Goal: Navigation & Orientation: Locate item on page

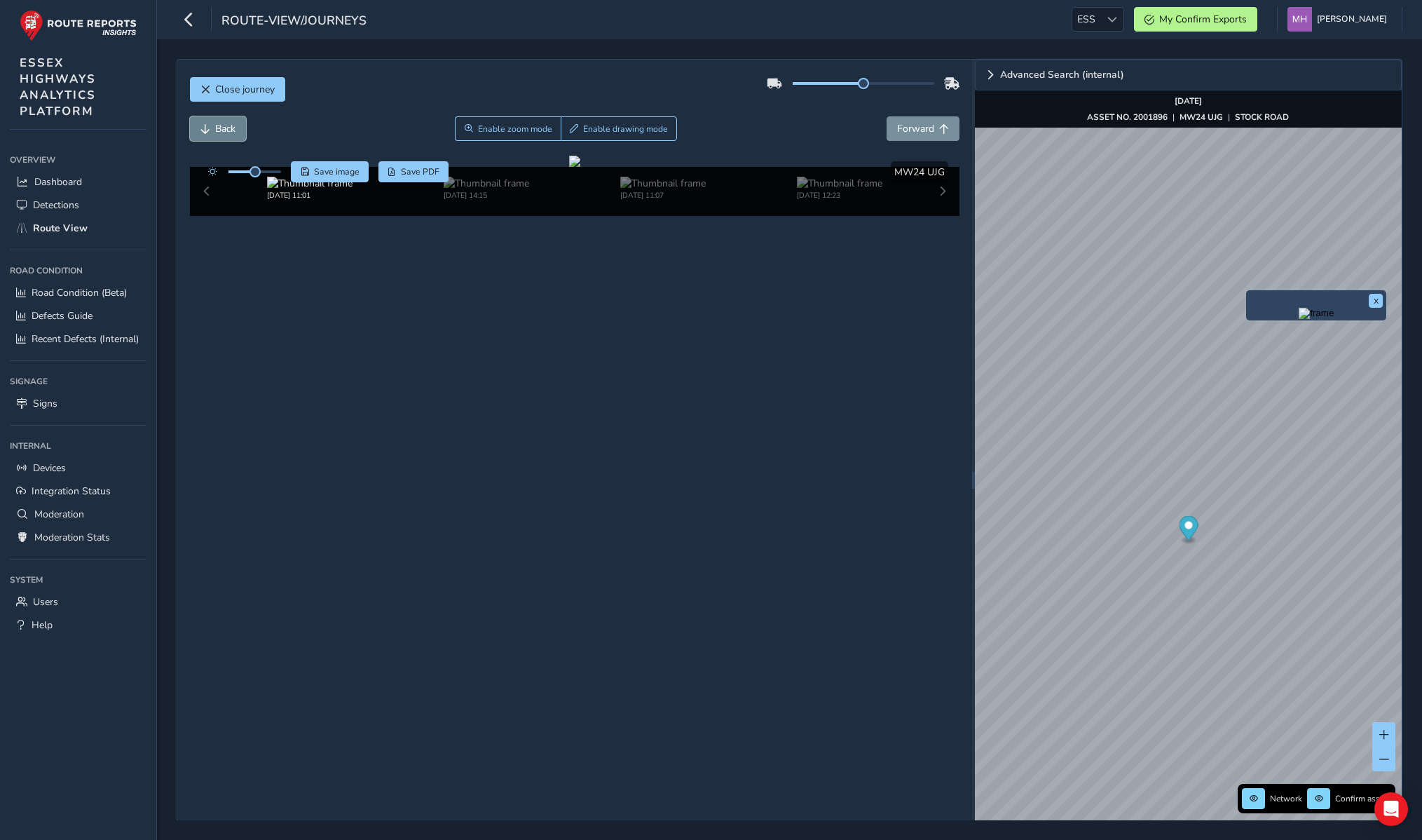
click at [214, 130] on button "Back" at bounding box center [218, 128] width 56 height 24
click at [913, 127] on span "Forward" at bounding box center [916, 128] width 37 height 14
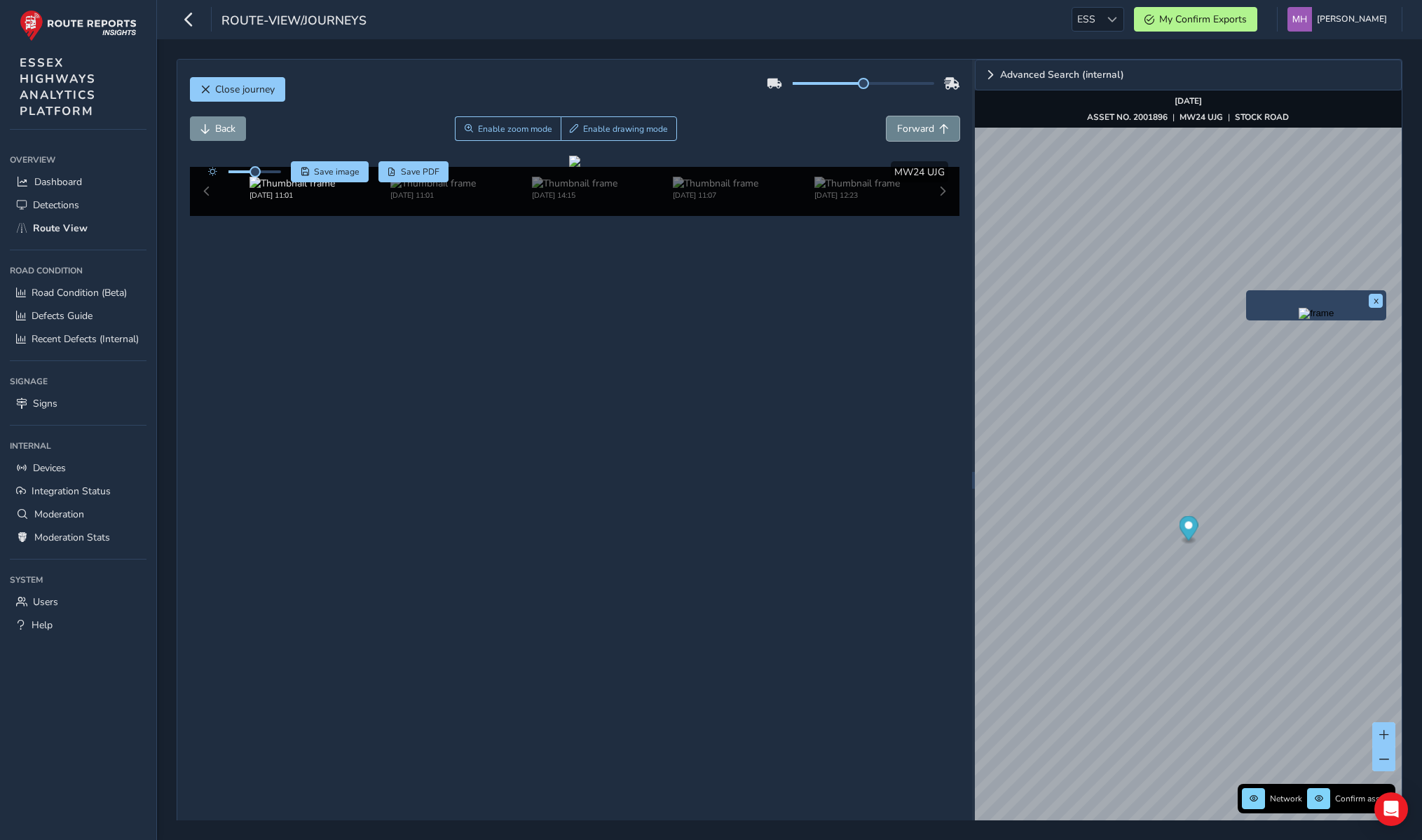
click at [913, 127] on span "Forward" at bounding box center [916, 128] width 37 height 14
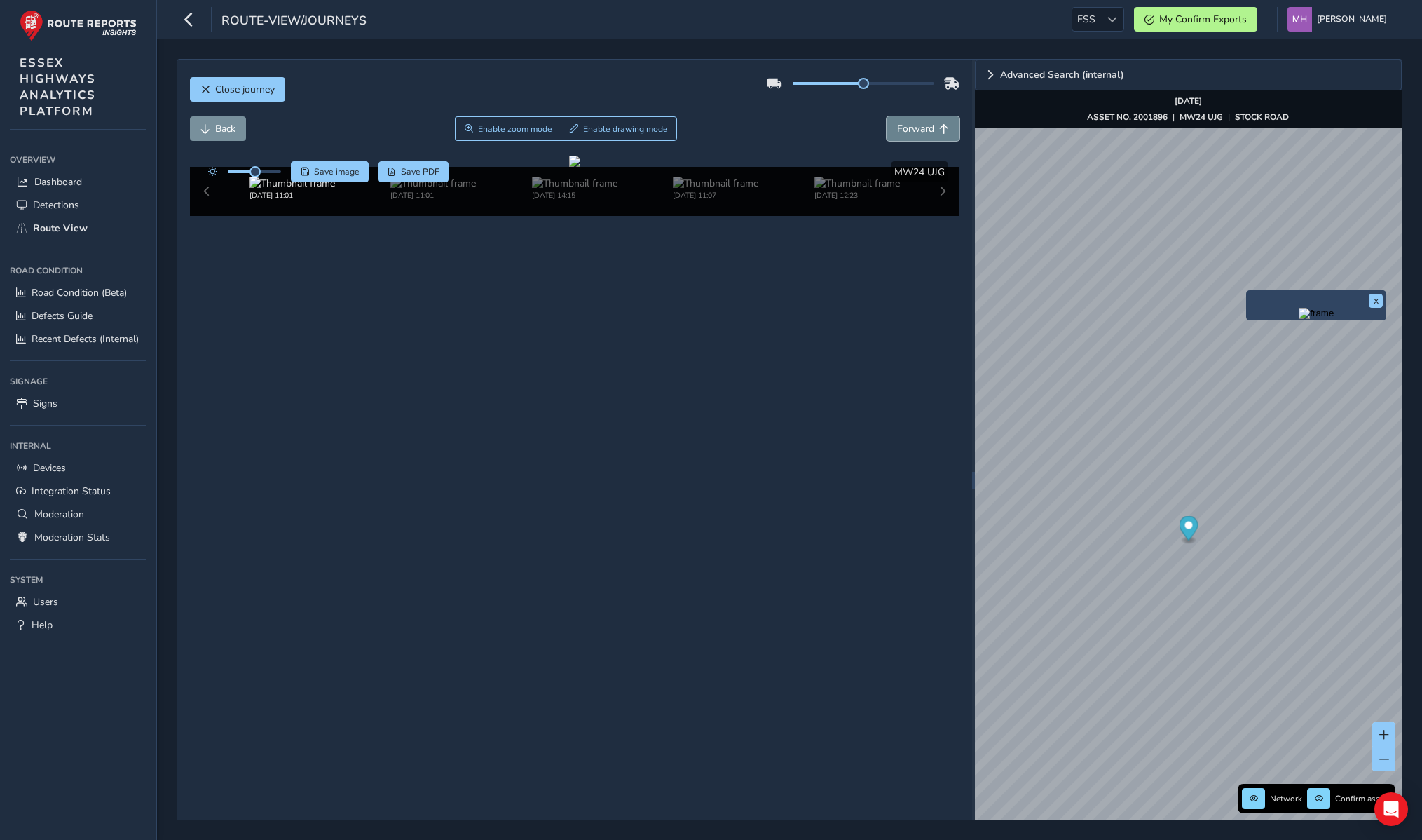
click at [913, 127] on span "Forward" at bounding box center [916, 128] width 37 height 14
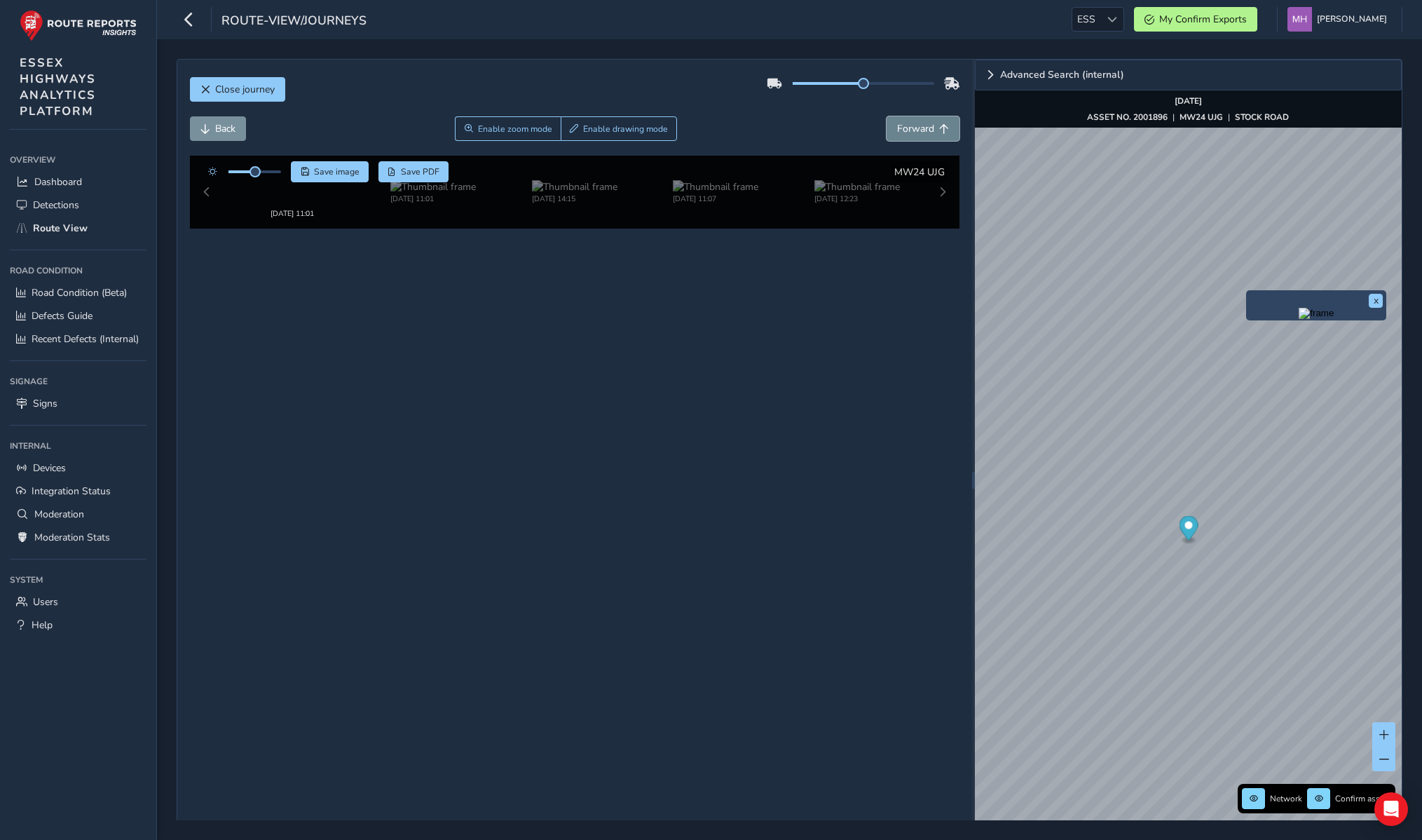
click at [913, 127] on span "Forward" at bounding box center [916, 128] width 37 height 14
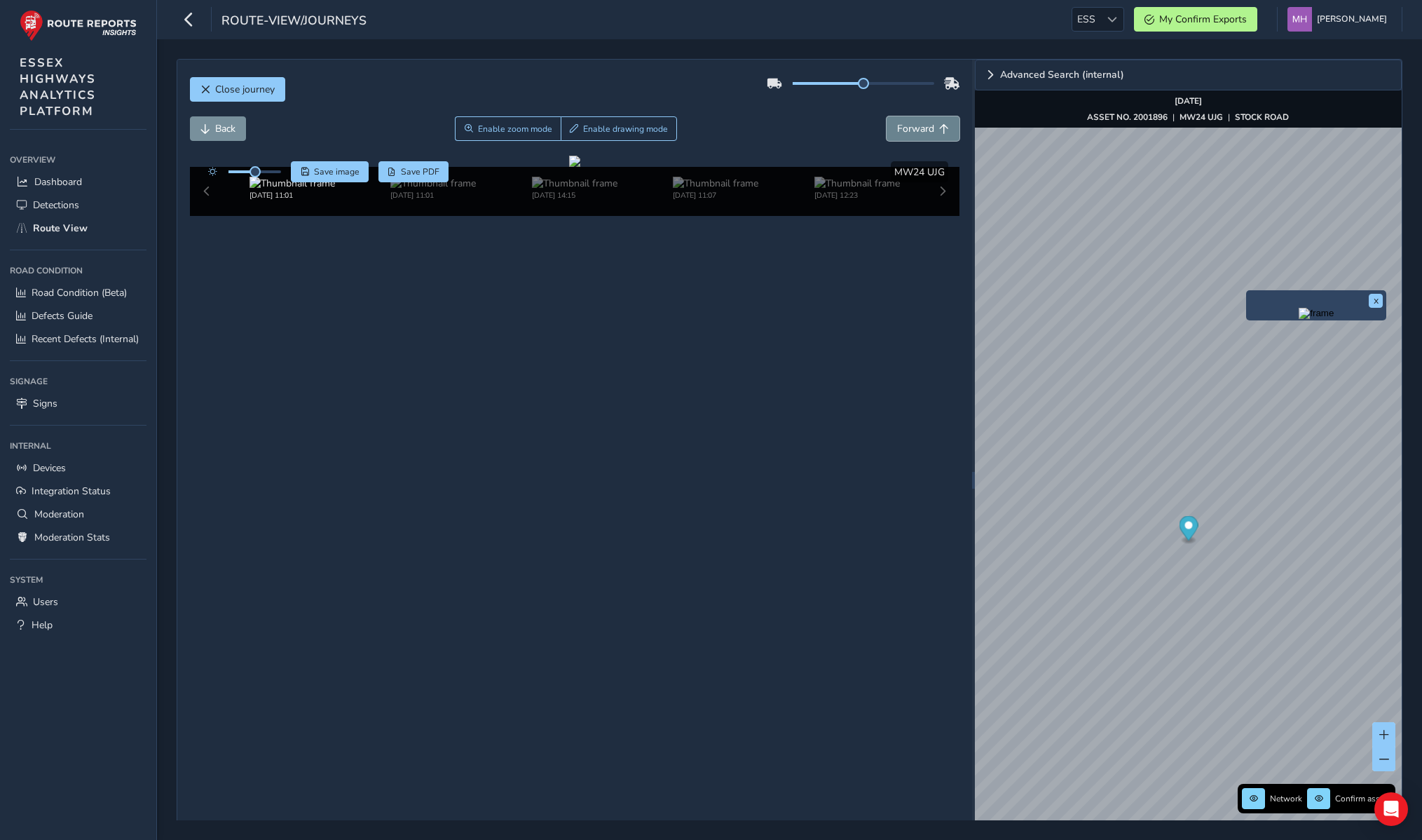
click at [913, 127] on span "Forward" at bounding box center [916, 128] width 37 height 14
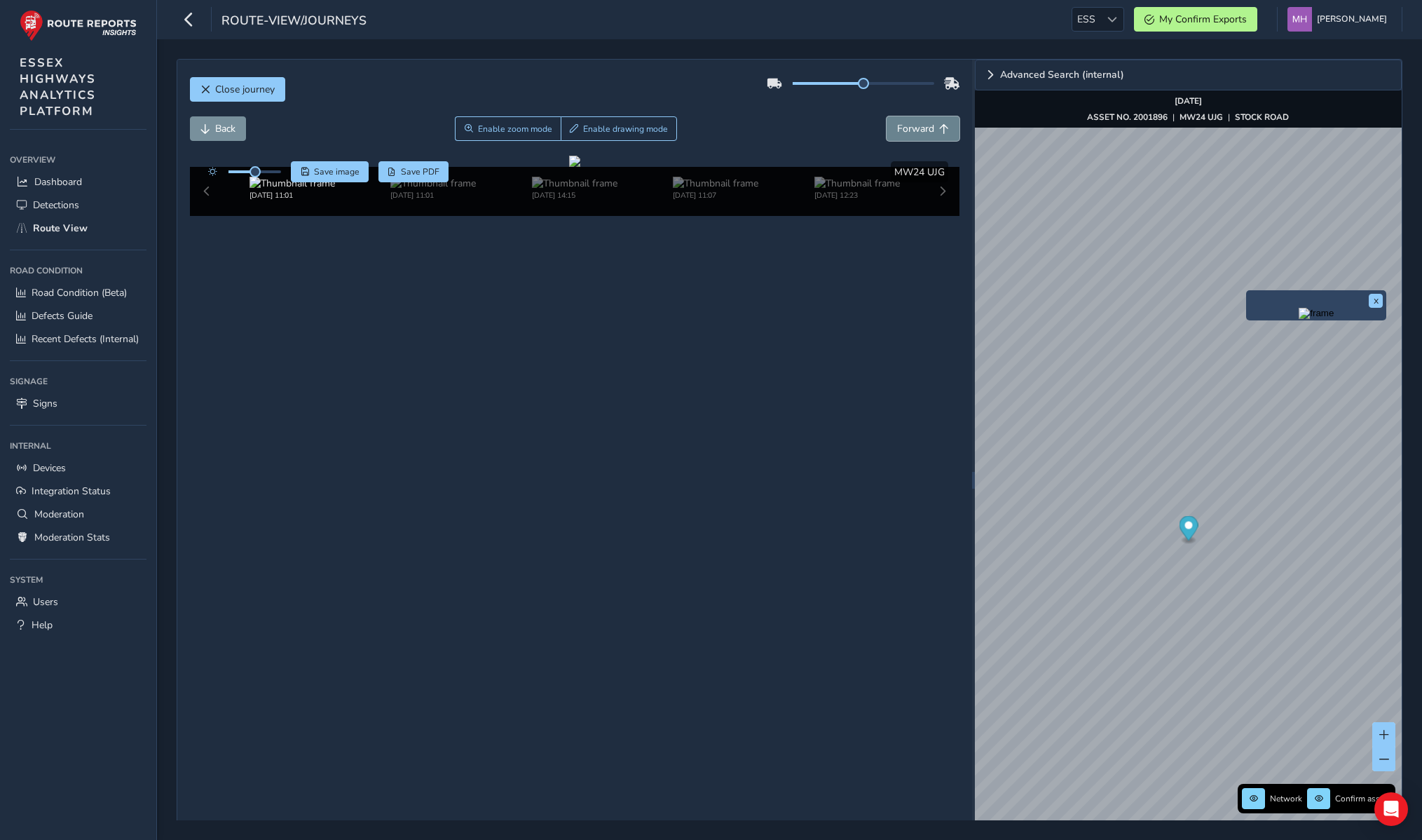
click at [913, 127] on span "Forward" at bounding box center [916, 128] width 37 height 14
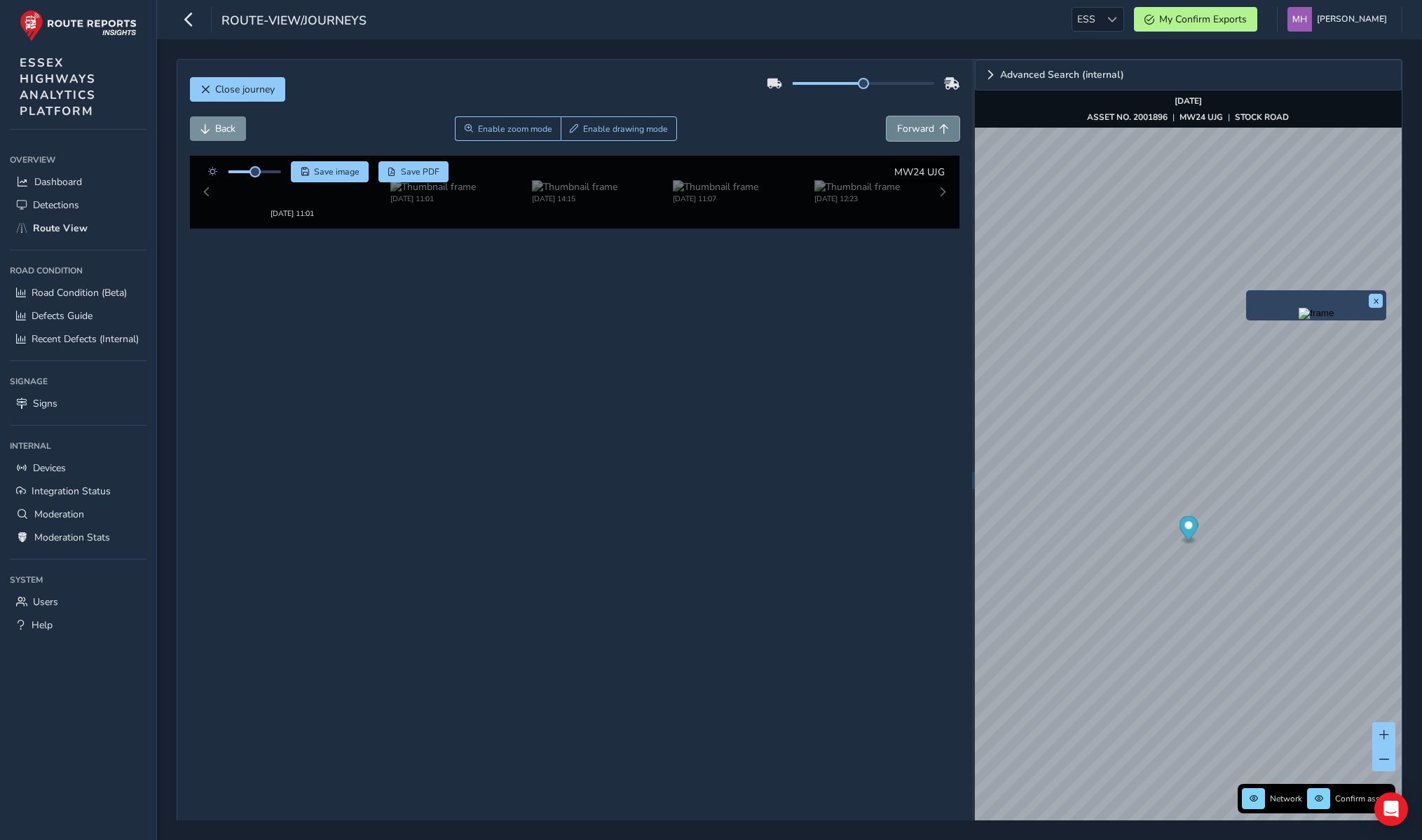
click at [913, 127] on span "Forward" at bounding box center [916, 128] width 37 height 14
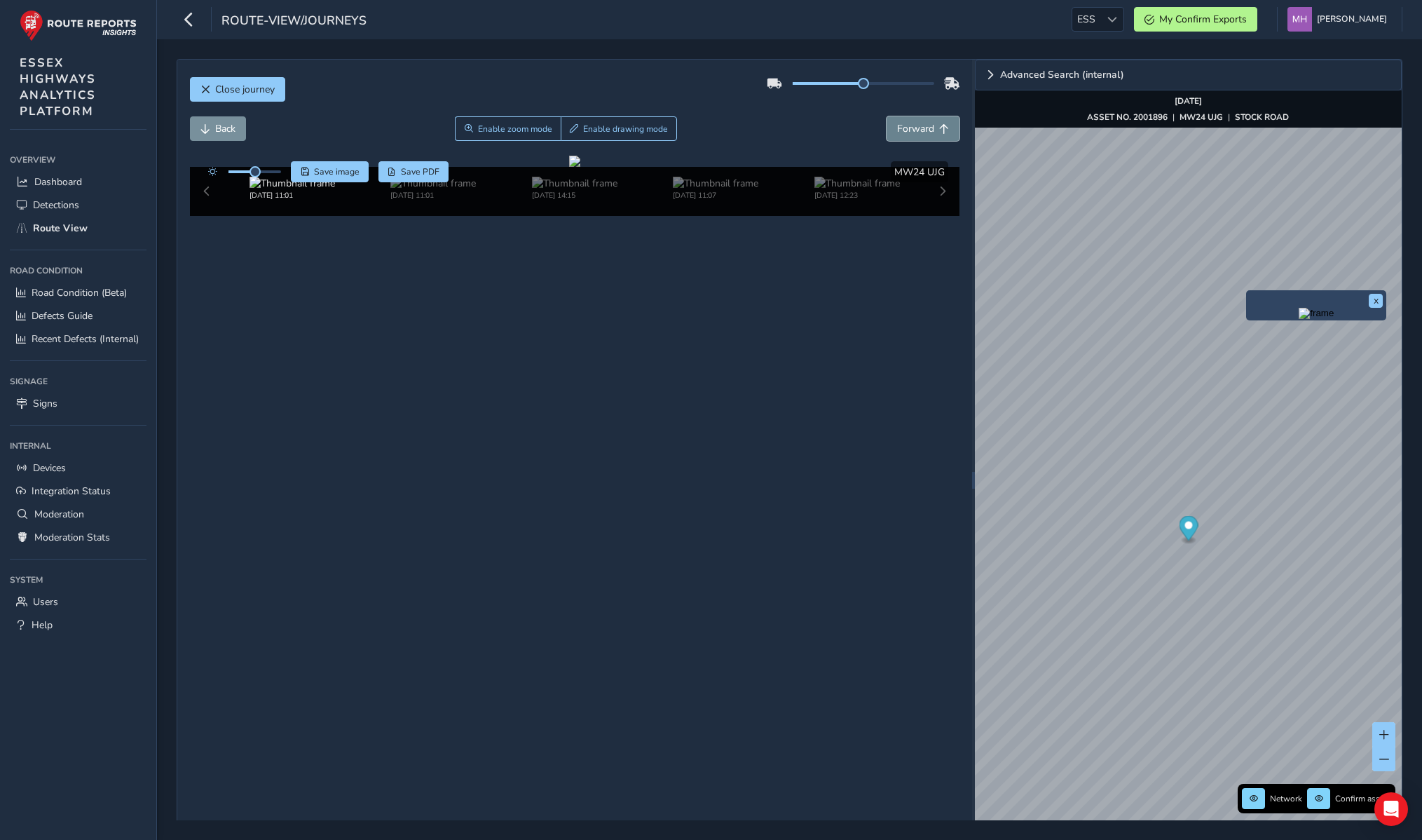
click at [913, 127] on span "Forward" at bounding box center [916, 128] width 37 height 14
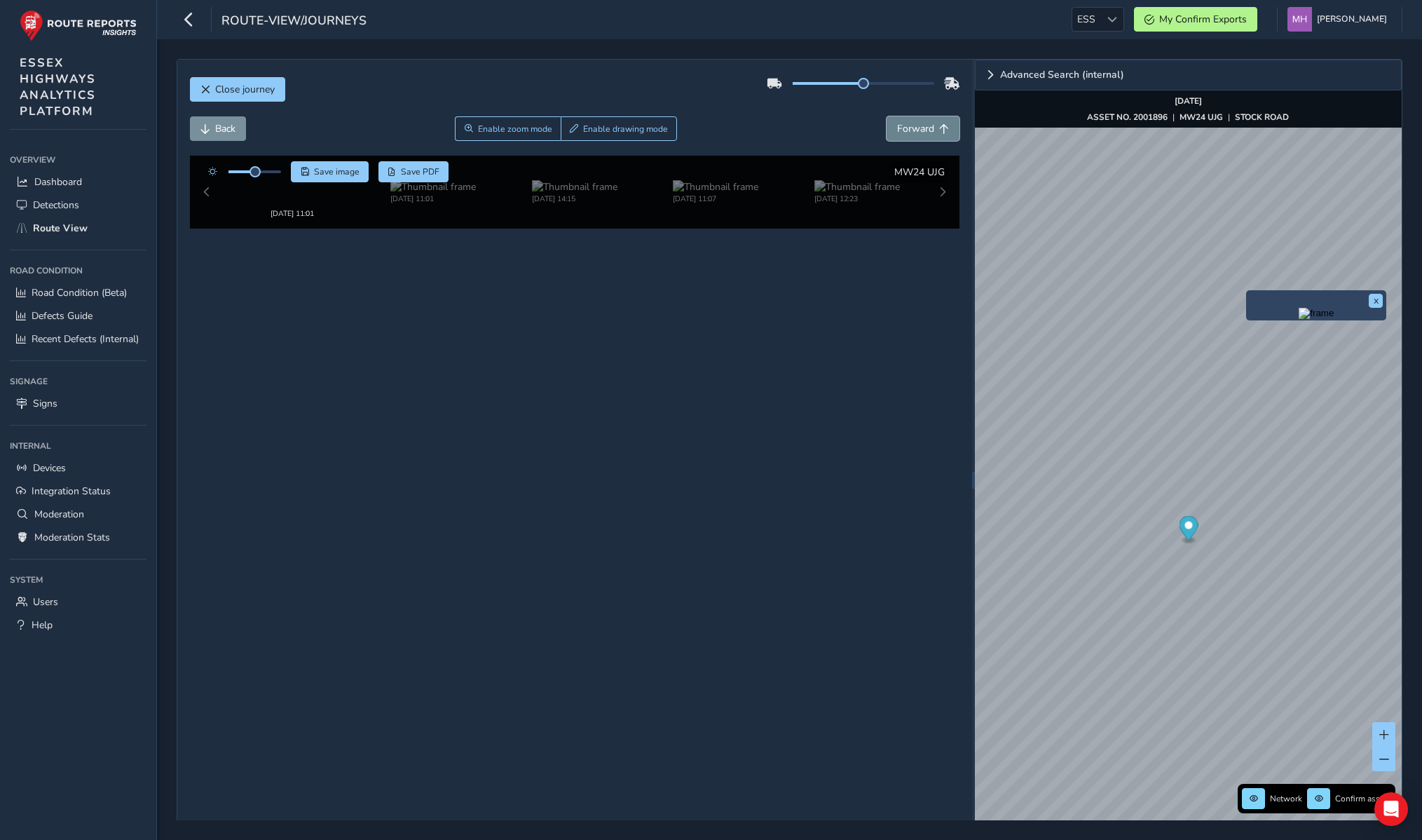
click at [913, 127] on span "Forward" at bounding box center [916, 128] width 37 height 14
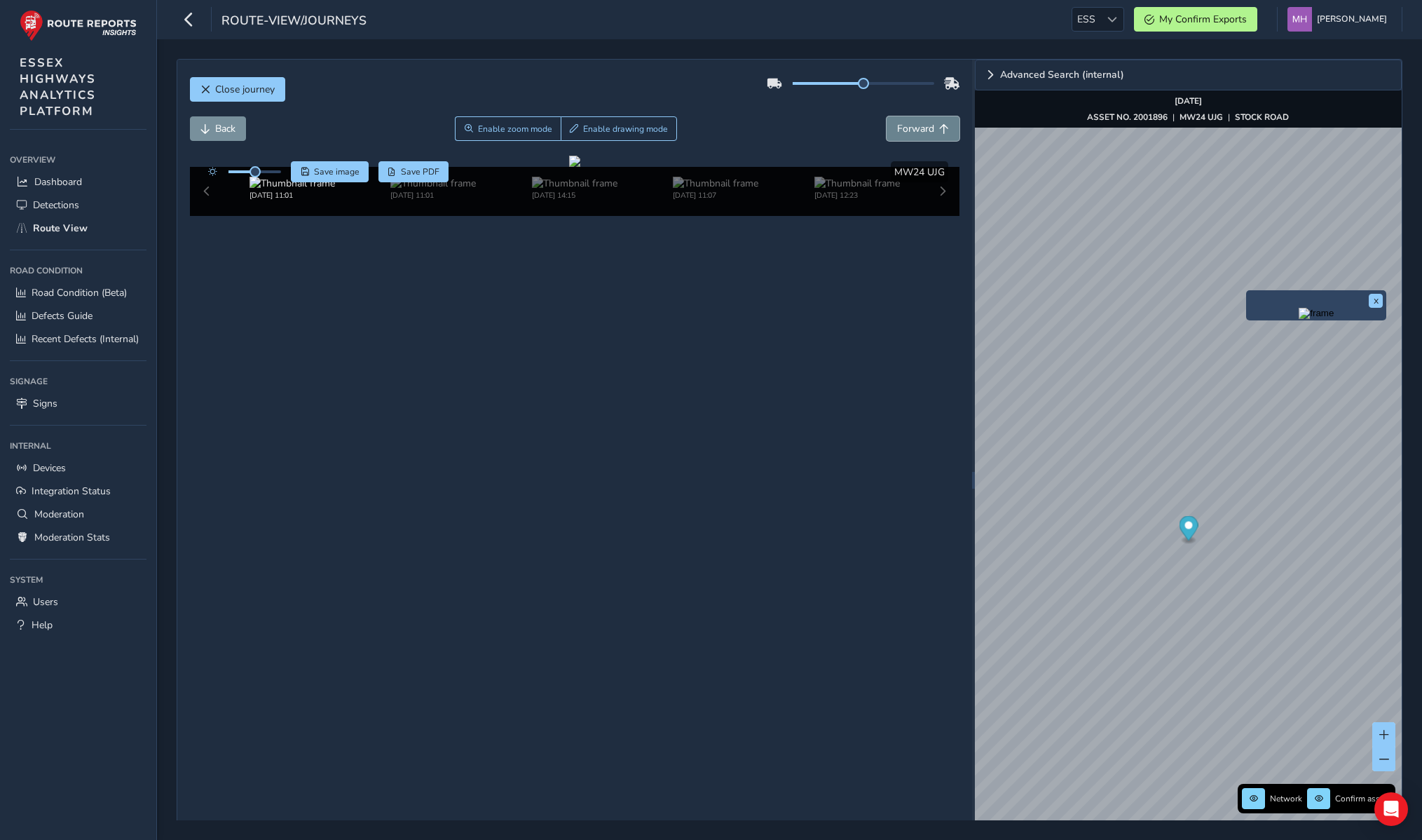
click at [913, 127] on span "Forward" at bounding box center [916, 128] width 37 height 14
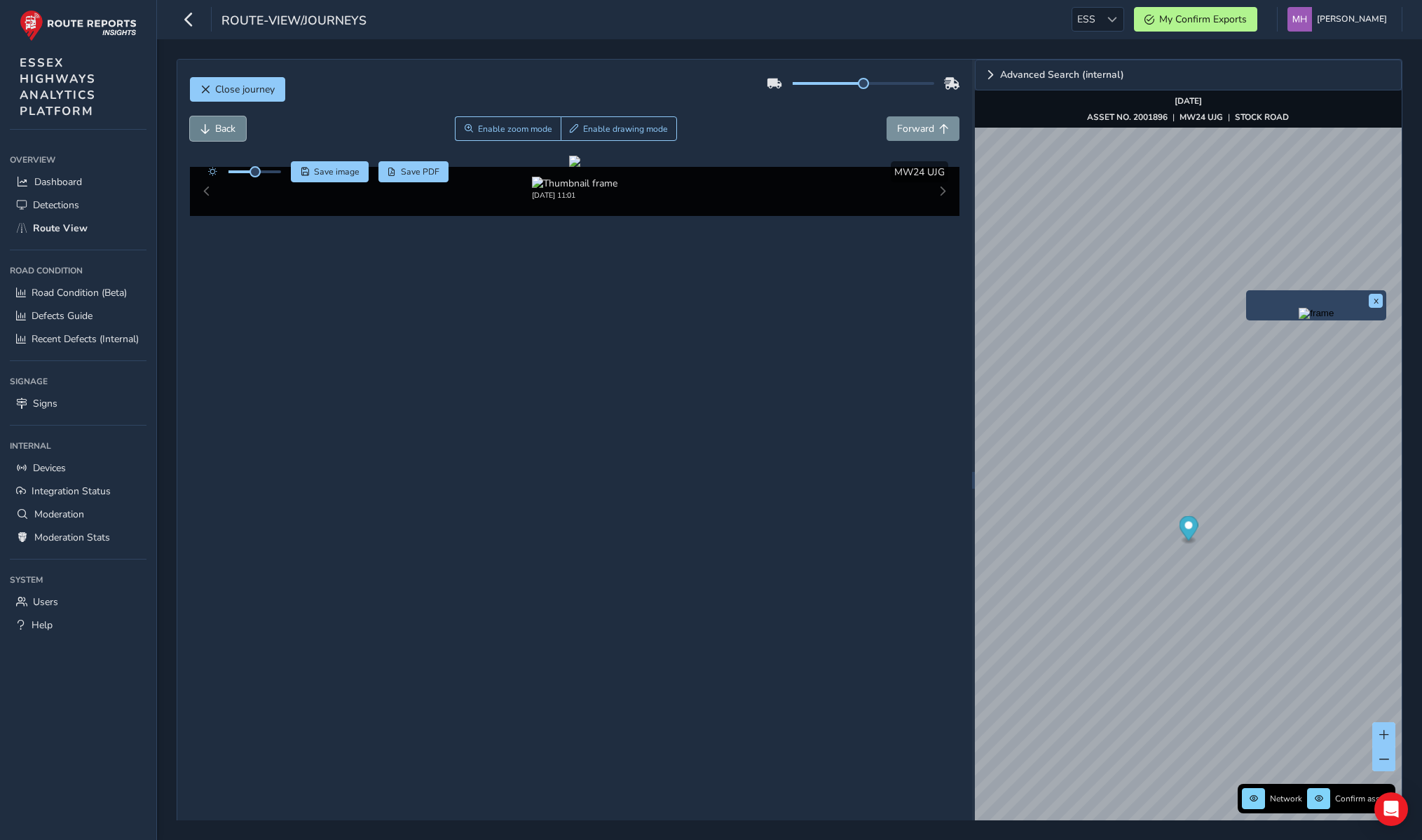
click at [232, 139] on button "Back" at bounding box center [218, 128] width 56 height 24
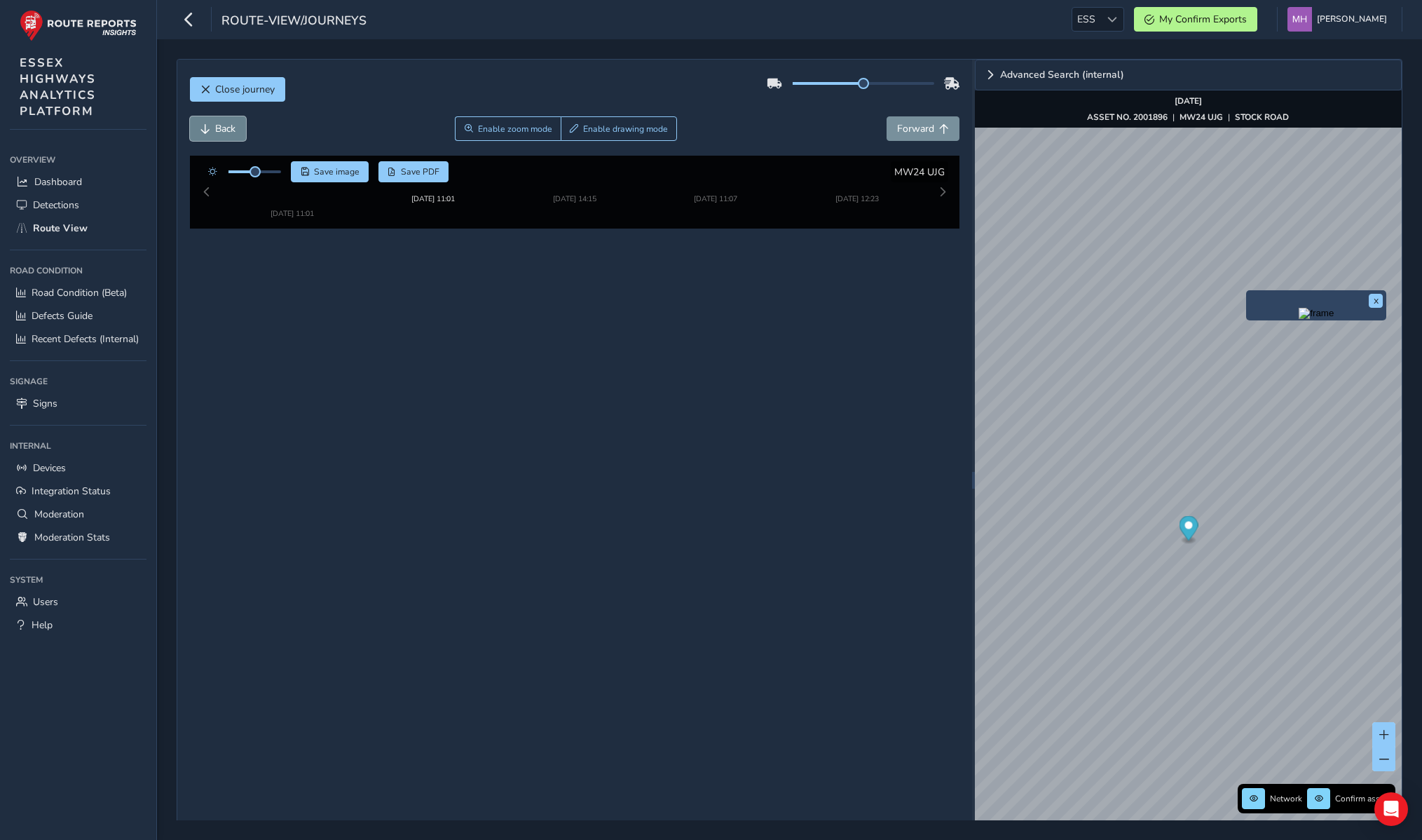
click at [232, 139] on button "Back" at bounding box center [218, 128] width 56 height 24
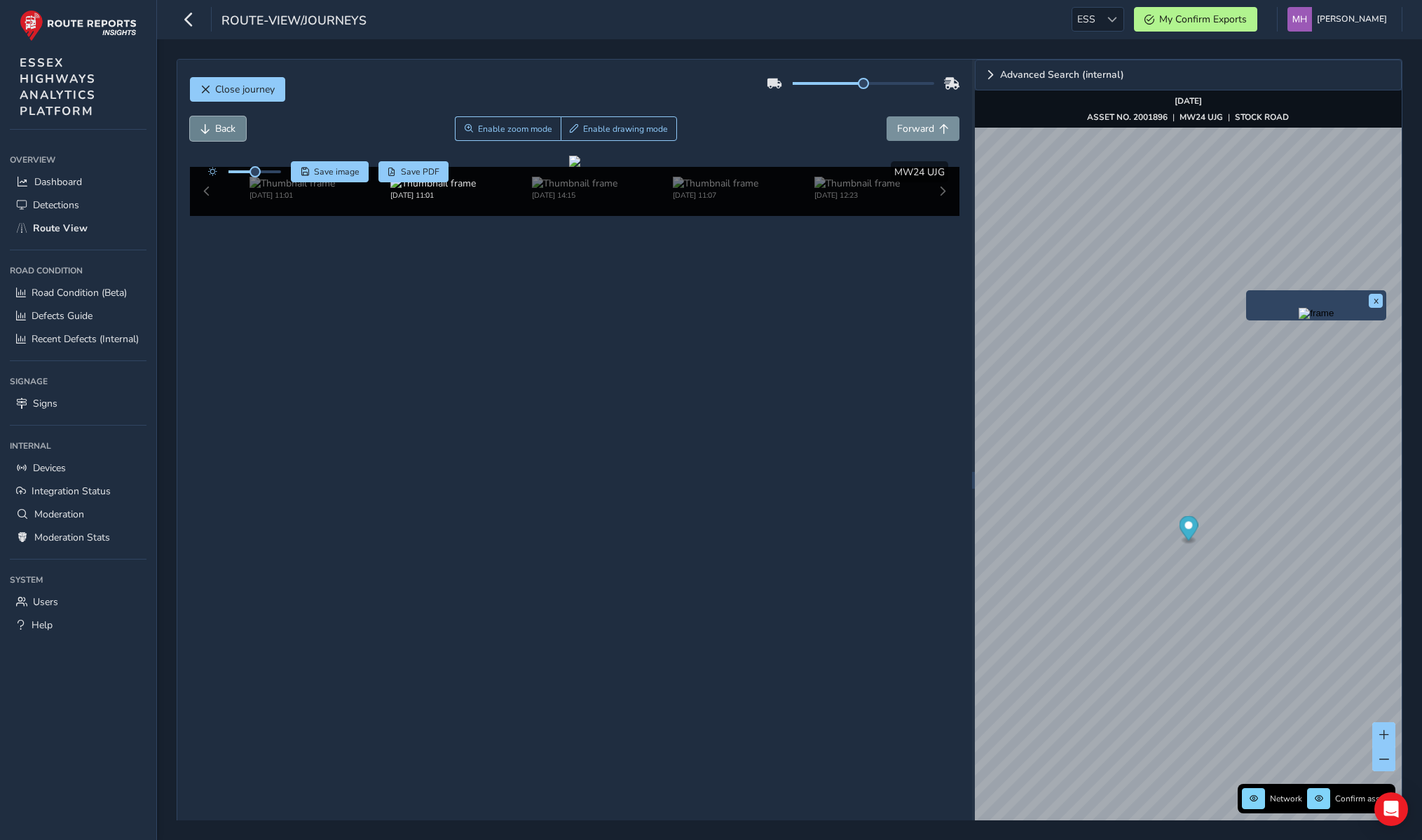
click at [232, 139] on button "Back" at bounding box center [218, 128] width 56 height 24
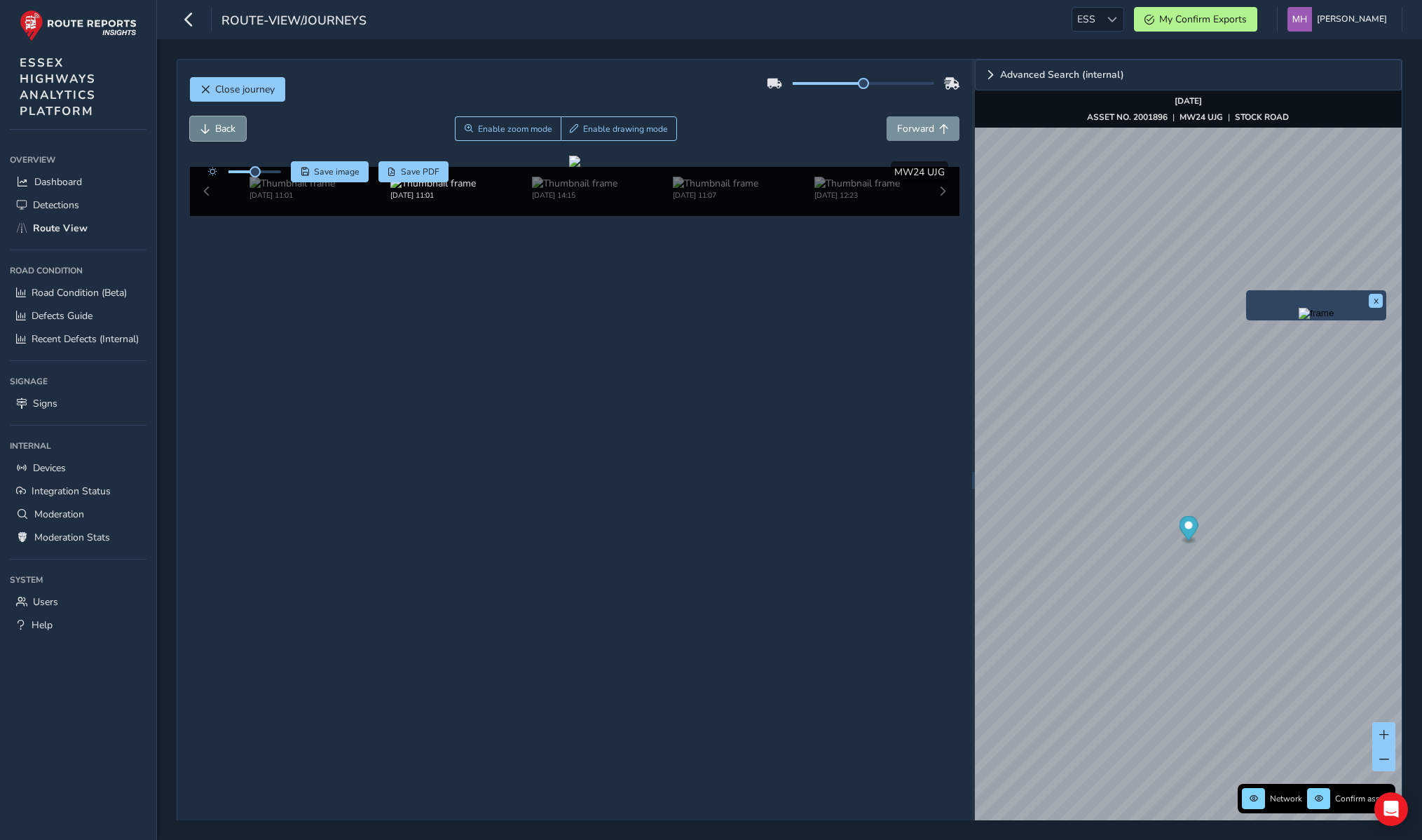
click at [232, 139] on button "Back" at bounding box center [218, 128] width 56 height 24
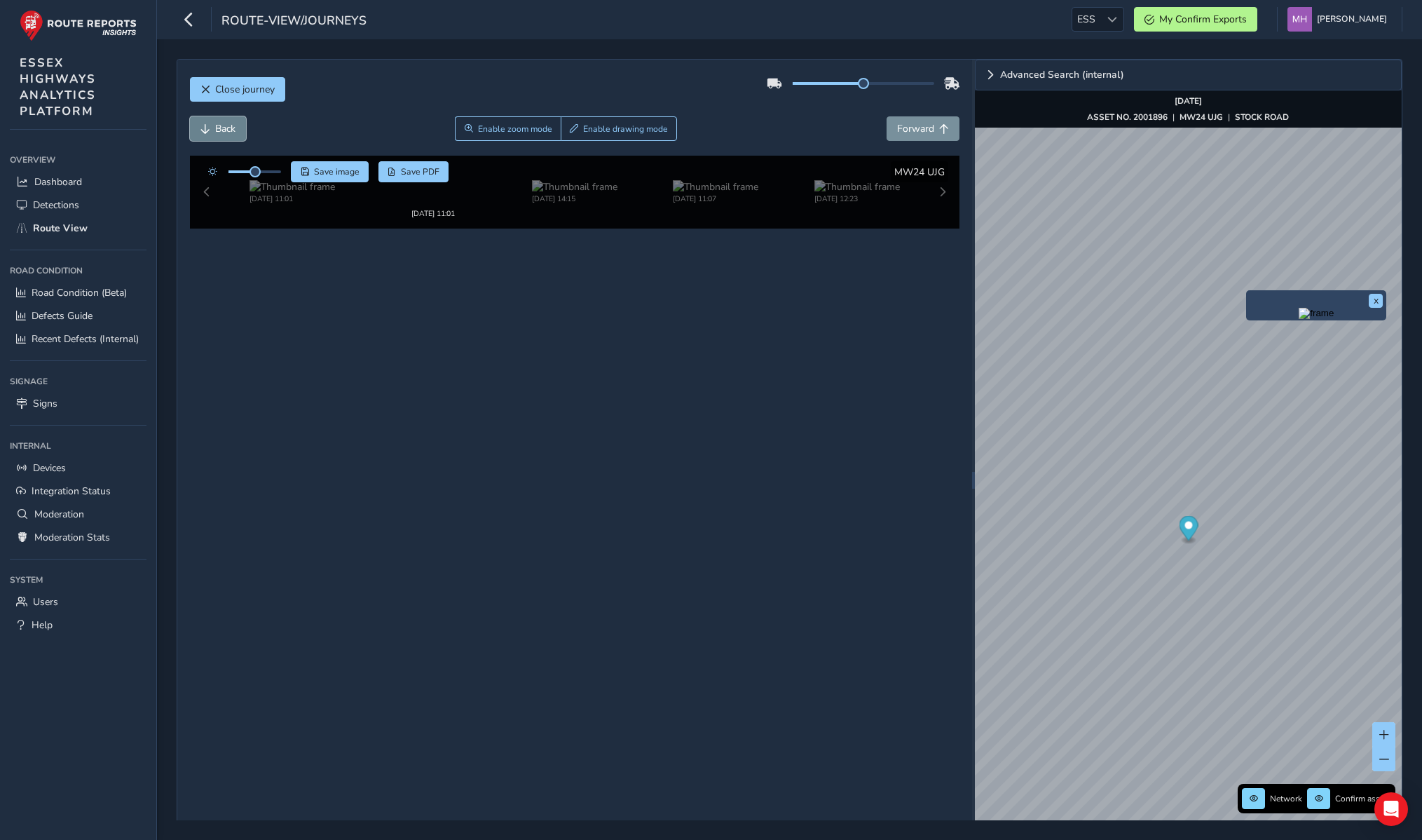
click at [232, 139] on button "Back" at bounding box center [218, 128] width 56 height 24
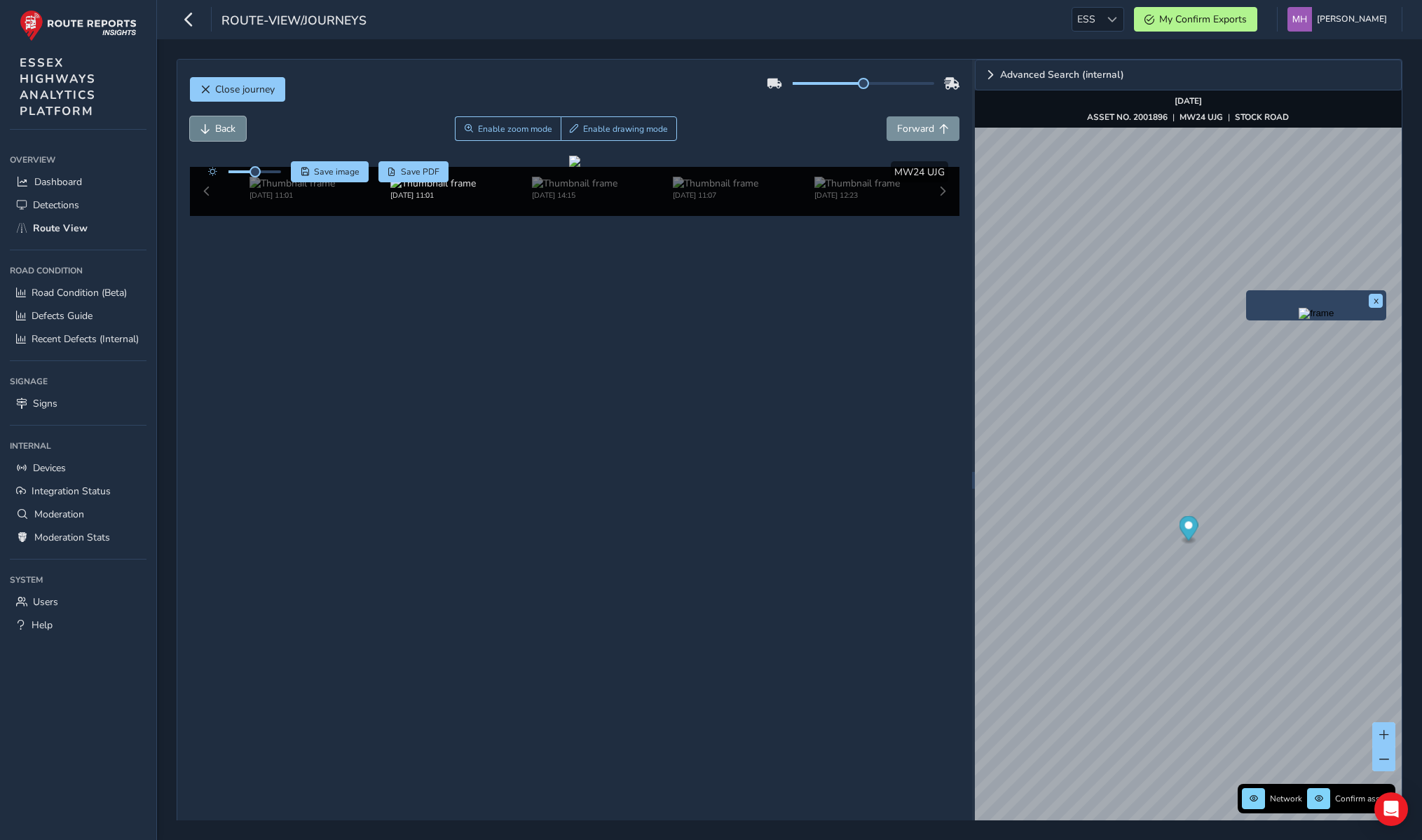
click at [232, 139] on button "Back" at bounding box center [218, 128] width 56 height 24
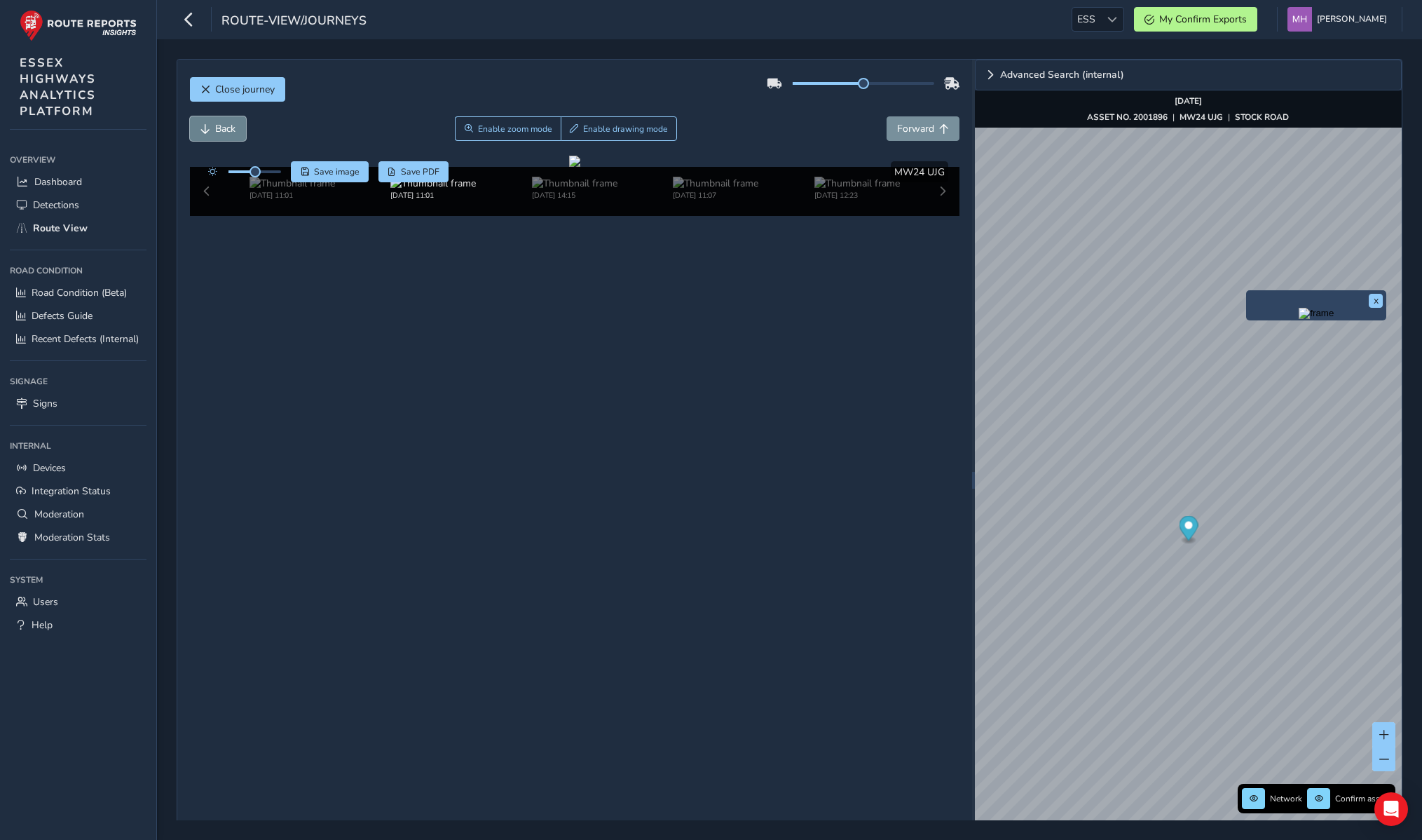
click at [232, 139] on button "Back" at bounding box center [218, 128] width 56 height 24
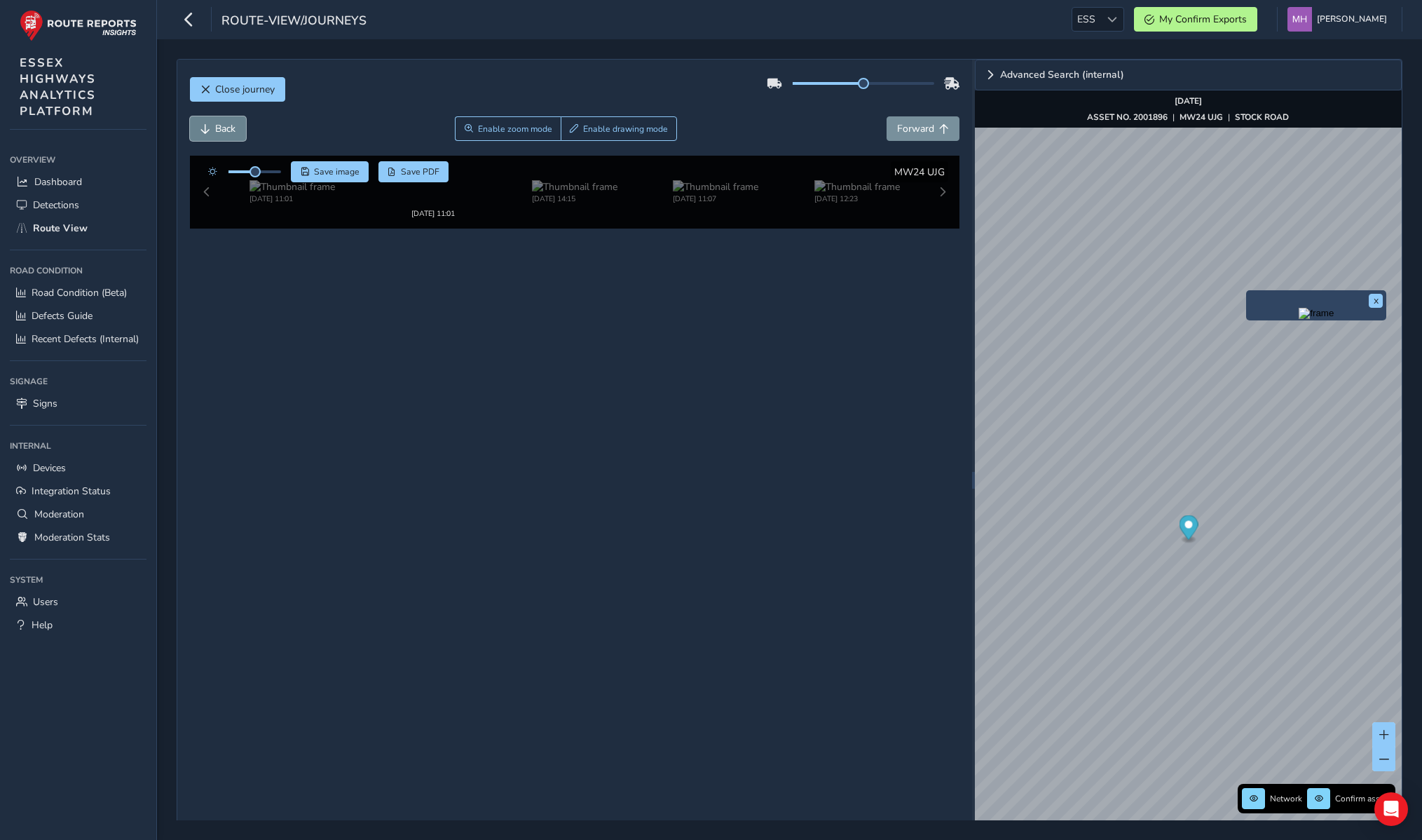
click at [232, 139] on button "Back" at bounding box center [218, 128] width 56 height 24
